Goal: Task Accomplishment & Management: Manage account settings

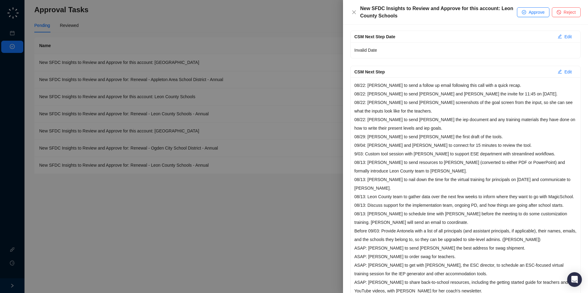
scroll to position [141, 0]
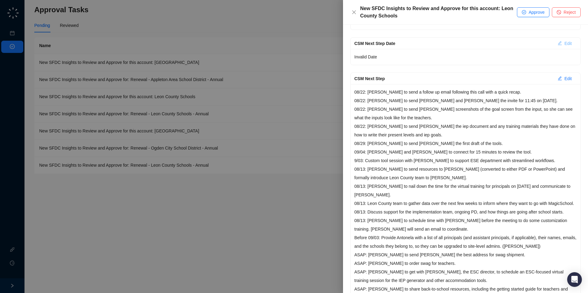
click at [566, 41] on span "Edit" at bounding box center [567, 43] width 7 height 7
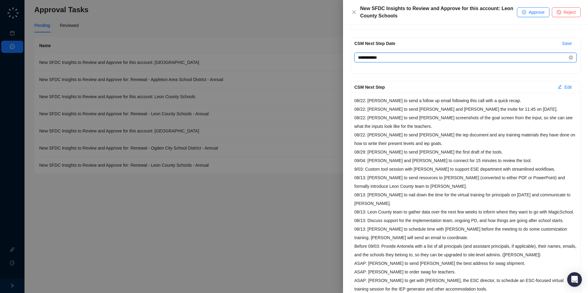
click at [555, 55] on input "**********" at bounding box center [462, 57] width 209 height 7
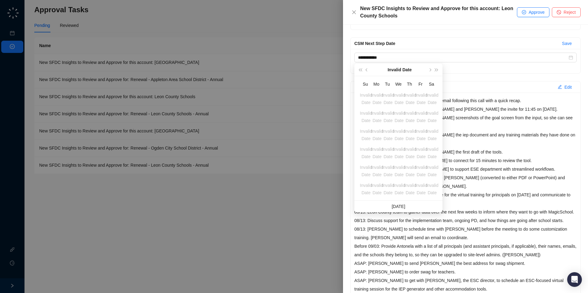
click at [444, 28] on div "Blank" at bounding box center [465, 22] width 230 height 16
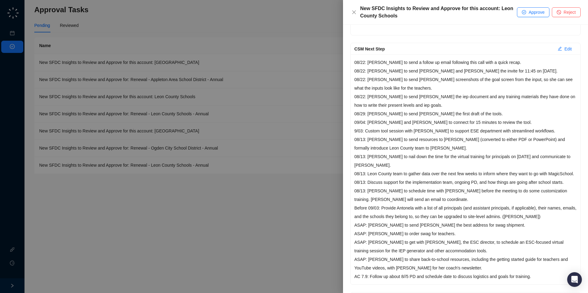
scroll to position [181, 0]
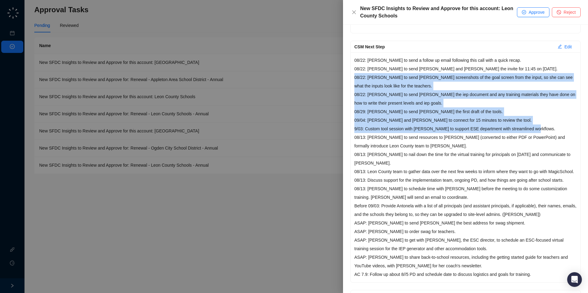
drag, startPoint x: 354, startPoint y: 77, endPoint x: 546, endPoint y: 127, distance: 197.9
click at [546, 127] on div "08/22: [PERSON_NAME] to send a follow up email following this call with a quick…" at bounding box center [465, 167] width 230 height 230
copy div "08/22: [PERSON_NAME] to send [PERSON_NAME] screenshots of the goal screen from …"
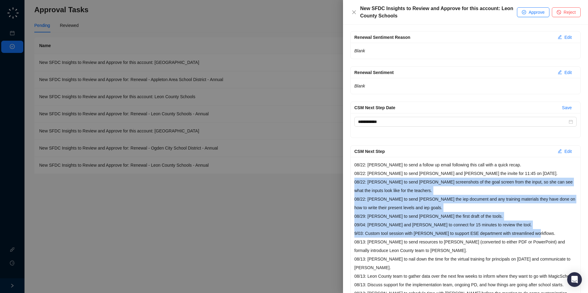
scroll to position [68, 0]
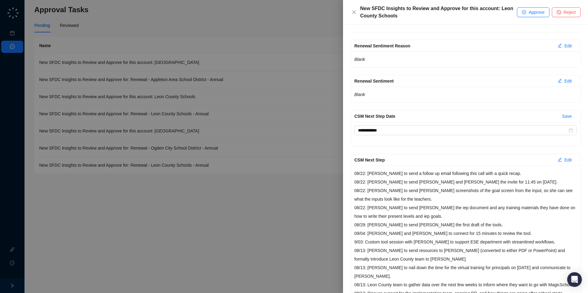
click at [517, 162] on div "CSM Next Step" at bounding box center [453, 160] width 198 height 7
click at [566, 157] on span "Edit" at bounding box center [567, 160] width 7 height 7
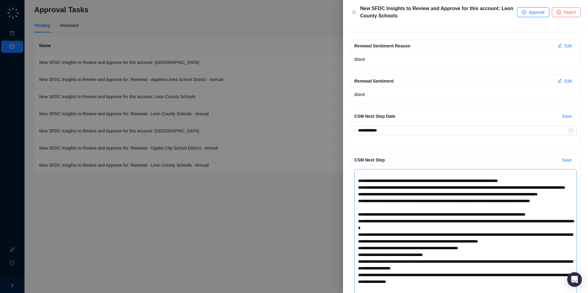
scroll to position [88, 0]
click at [562, 159] on span "Save" at bounding box center [567, 160] width 10 height 7
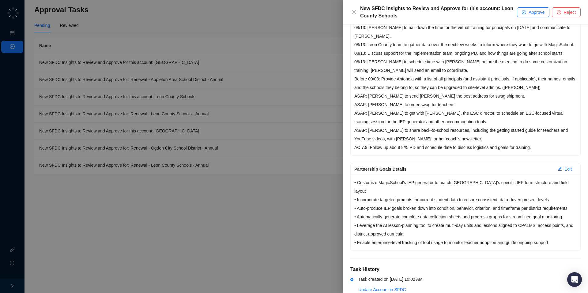
scroll to position [333, 0]
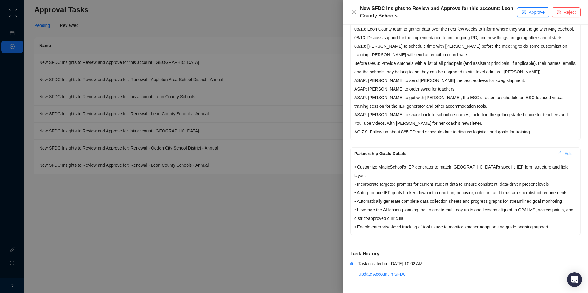
click at [567, 149] on button "Edit" at bounding box center [564, 154] width 24 height 10
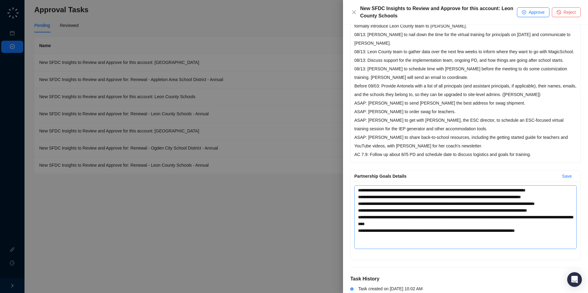
scroll to position [335, 0]
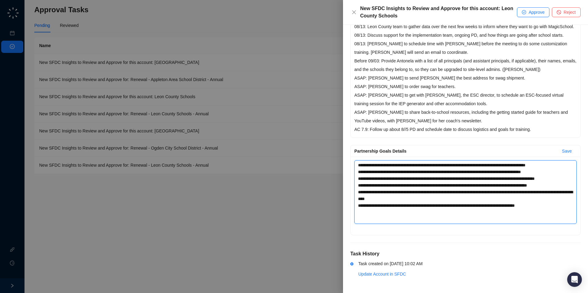
drag, startPoint x: 566, startPoint y: 221, endPoint x: 347, endPoint y: 150, distance: 230.1
click at [347, 150] on div "**********" at bounding box center [465, 159] width 245 height 268
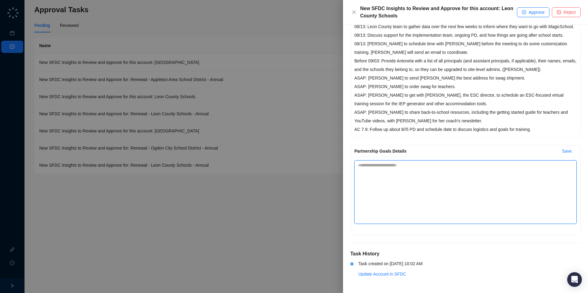
scroll to position [281, 0]
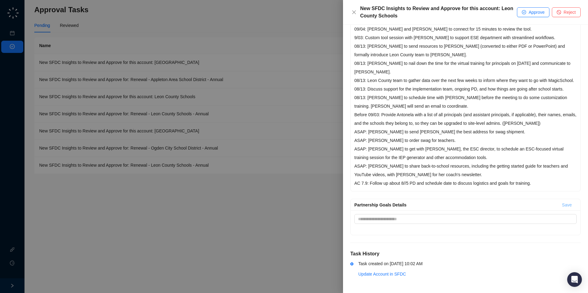
click at [566, 205] on span "Save" at bounding box center [567, 205] width 10 height 7
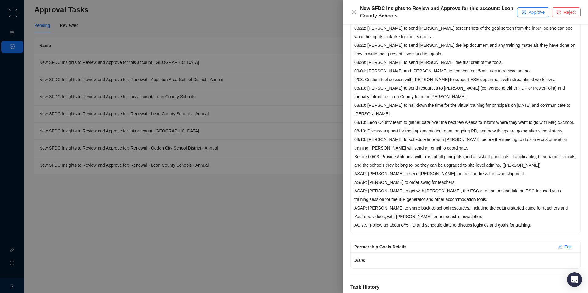
scroll to position [273, 0]
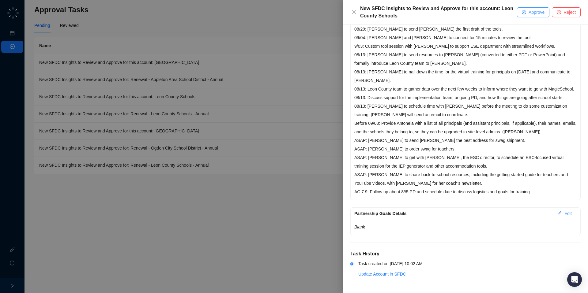
click at [537, 11] on span "Approve" at bounding box center [536, 12] width 16 height 7
type textarea "**********"
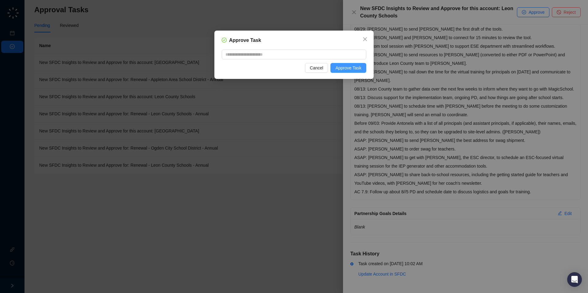
click at [357, 68] on span "Approve Task" at bounding box center [348, 68] width 26 height 7
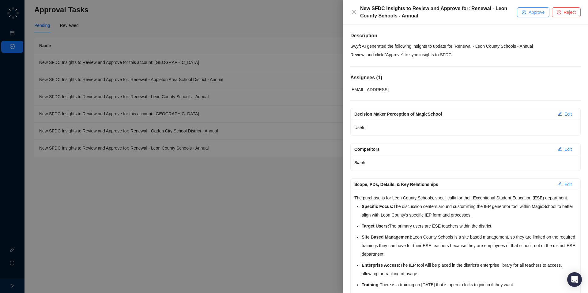
click at [536, 14] on span "Approve" at bounding box center [536, 12] width 16 height 7
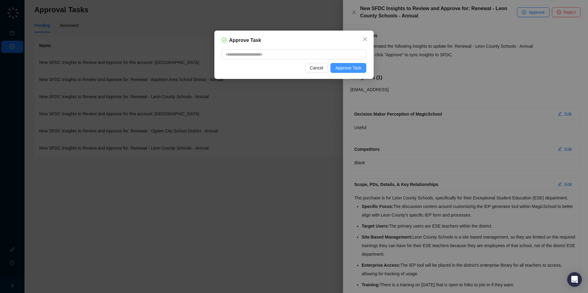
click at [344, 69] on span "Approve Task" at bounding box center [348, 68] width 26 height 7
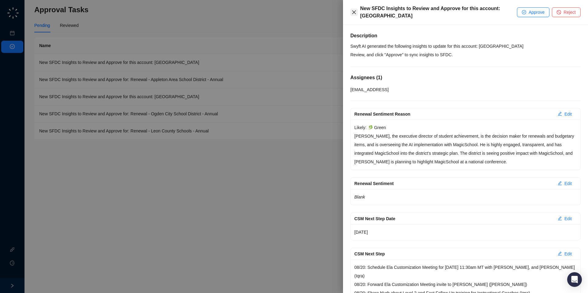
click at [353, 14] on icon "close" at bounding box center [353, 12] width 5 height 5
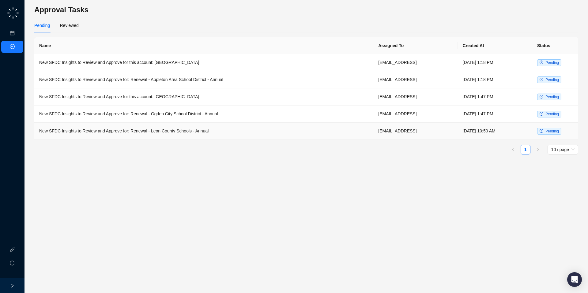
click at [245, 132] on td "New SFDC Insights to Review and Approve for: Renewal - Leon County Schools - An…" at bounding box center [203, 131] width 339 height 17
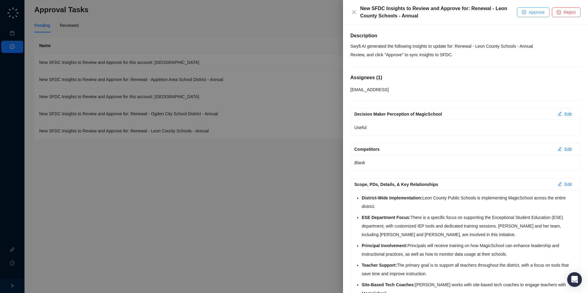
click at [525, 13] on button "Approve" at bounding box center [533, 12] width 32 height 10
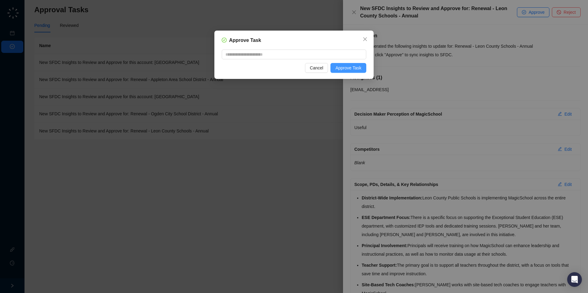
click at [342, 69] on span "Approve Task" at bounding box center [348, 68] width 26 height 7
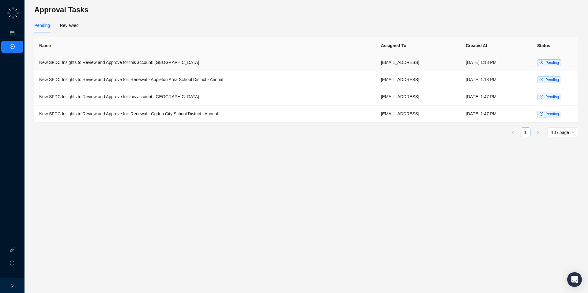
click at [227, 66] on td "New SFDC Insights to Review and Approve for this account: [GEOGRAPHIC_DATA]" at bounding box center [205, 62] width 342 height 17
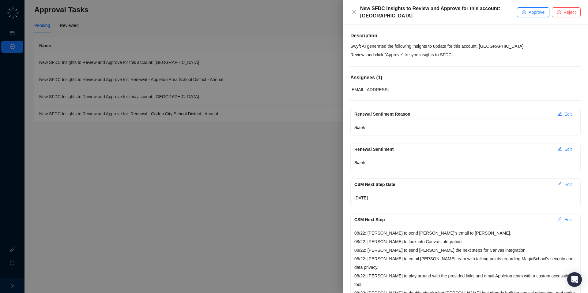
click at [388, 88] on span "[EMAIL_ADDRESS]" at bounding box center [369, 89] width 38 height 5
click at [354, 12] on icon "close" at bounding box center [353, 12] width 5 height 5
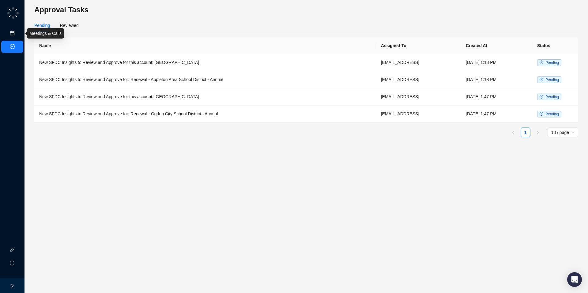
click at [18, 32] on link "Meetings & Calls" at bounding box center [34, 33] width 32 height 5
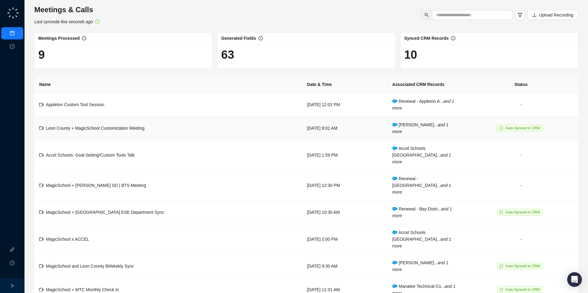
click at [107, 131] on div "Leon County + MagicSchool Customization Meeting" at bounding box center [95, 128] width 99 height 7
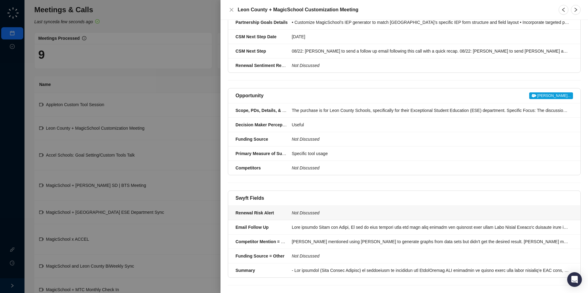
scroll to position [118, 0]
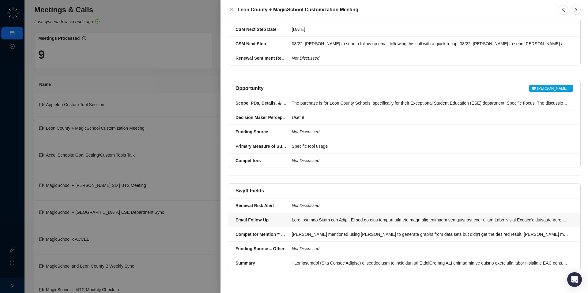
click at [313, 218] on div at bounding box center [430, 220] width 277 height 7
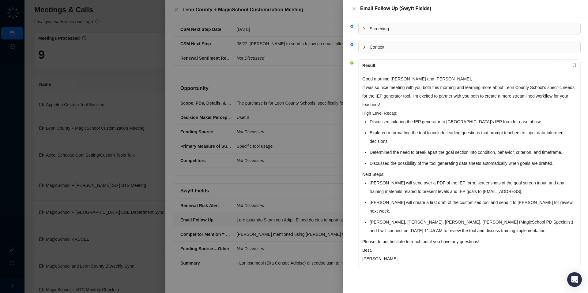
click at [402, 255] on p "[PERSON_NAME]" at bounding box center [469, 259] width 214 height 9
drag, startPoint x: 399, startPoint y: 251, endPoint x: 361, endPoint y: 78, distance: 177.2
click at [361, 78] on div "Good morning [PERSON_NAME] and [PERSON_NAME], It was so nice meeting with you b…" at bounding box center [469, 169] width 222 height 196
copy div "Good morning [PERSON_NAME] and [PERSON_NAME], It was so nice meeting with you b…"
click at [353, 8] on icon "close" at bounding box center [353, 8] width 5 height 5
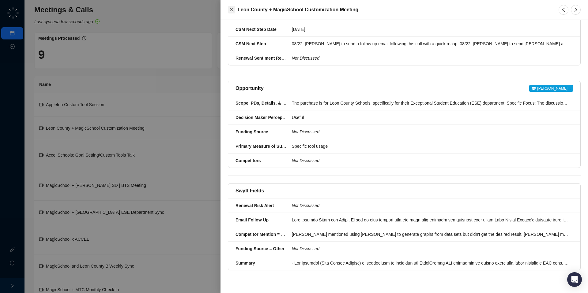
click at [231, 9] on icon "close" at bounding box center [231, 9] width 5 height 5
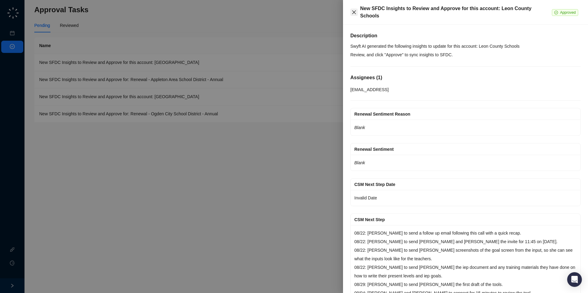
click at [352, 10] on icon "close" at bounding box center [353, 12] width 5 height 5
